Goal: Information Seeking & Learning: Learn about a topic

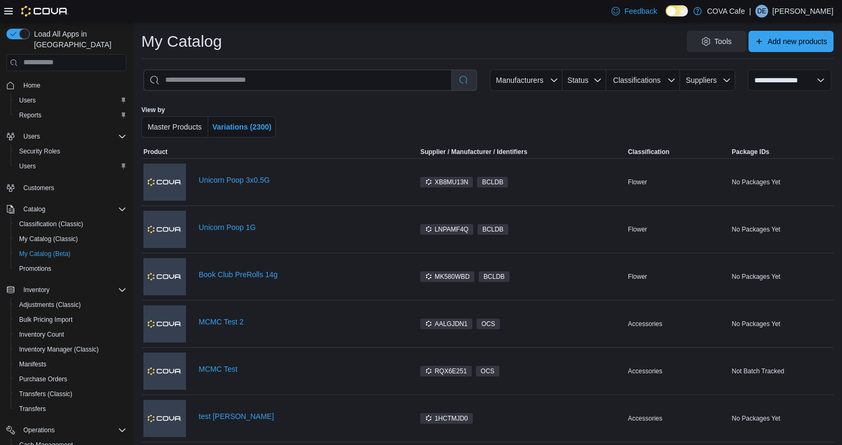
select select "**********"
click at [231, 176] on link "Unicorn Poop 3x0.5G" at bounding box center [307, 180] width 217 height 9
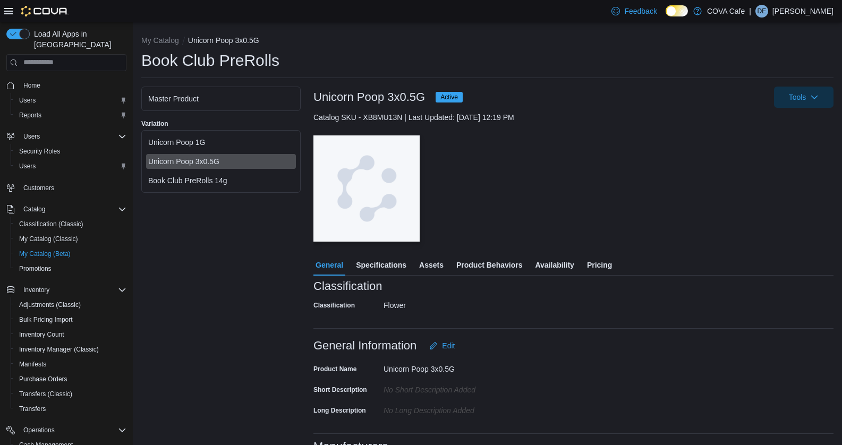
click at [387, 262] on span "Specifications" at bounding box center [381, 265] width 50 height 21
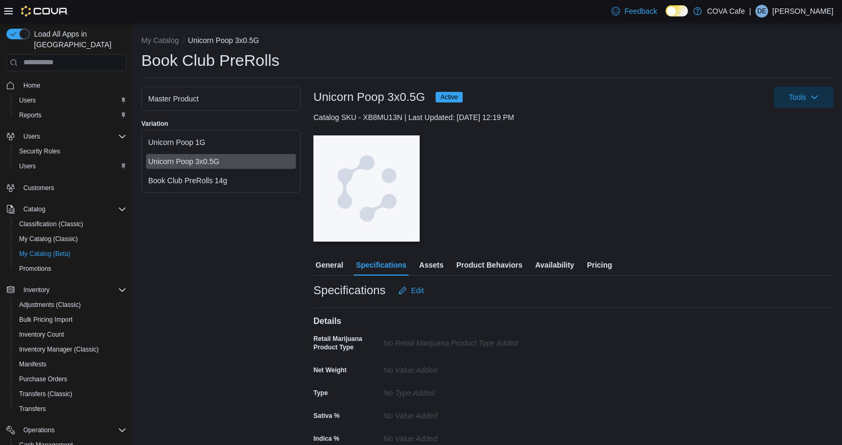
click at [436, 266] on span "Assets" at bounding box center [431, 265] width 24 height 21
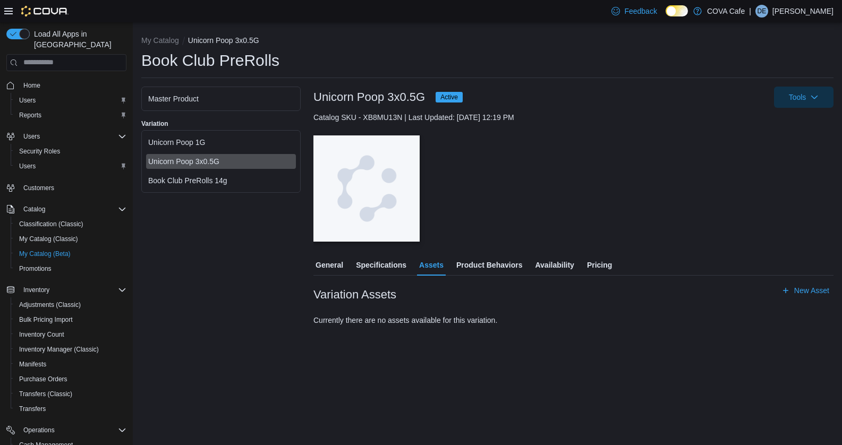
click at [397, 267] on span "Specifications" at bounding box center [381, 265] width 50 height 21
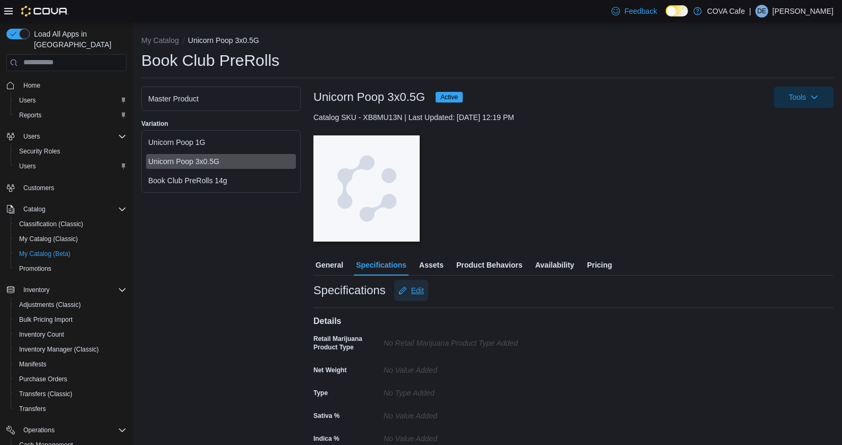
click at [414, 293] on span "Edit" at bounding box center [417, 290] width 13 height 11
click at [479, 268] on span "Product Behaviors" at bounding box center [489, 265] width 66 height 21
